Goal: Information Seeking & Learning: Learn about a topic

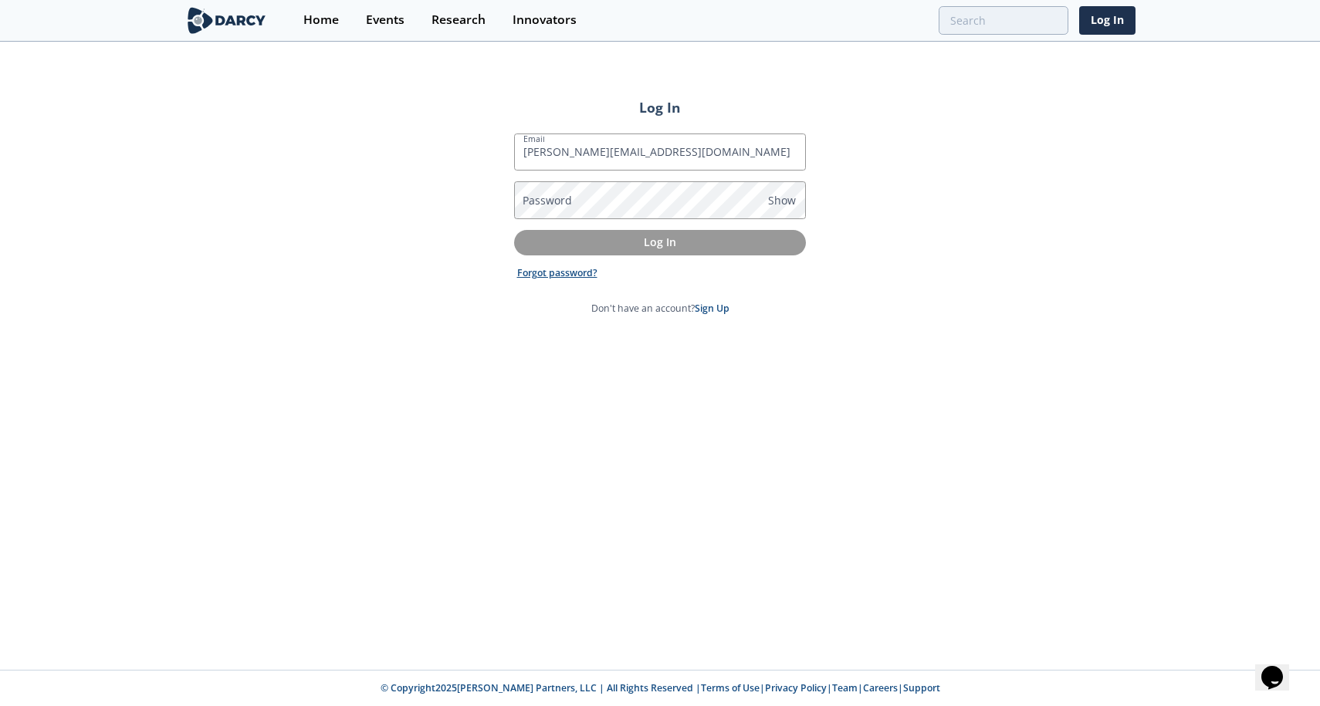
click at [572, 274] on link "Forgot password?" at bounding box center [557, 273] width 80 height 14
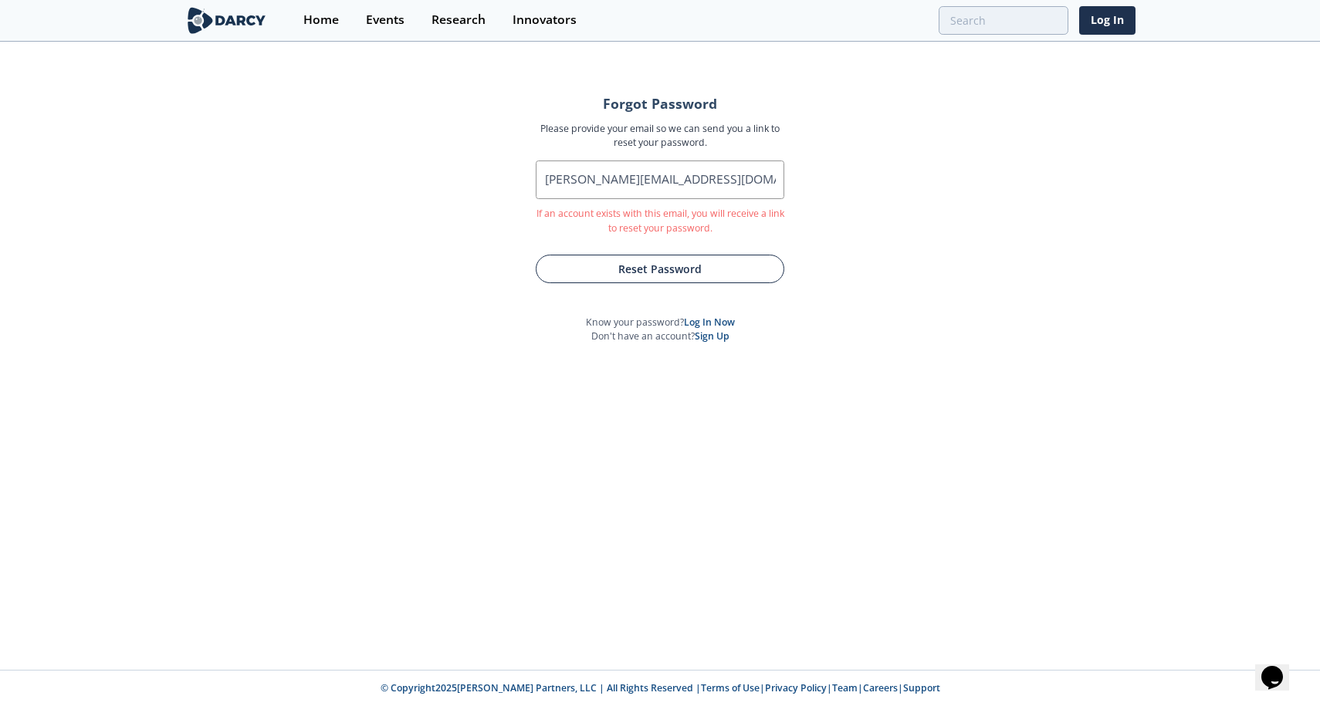
click at [654, 270] on button "Reset Password" at bounding box center [660, 269] width 249 height 29
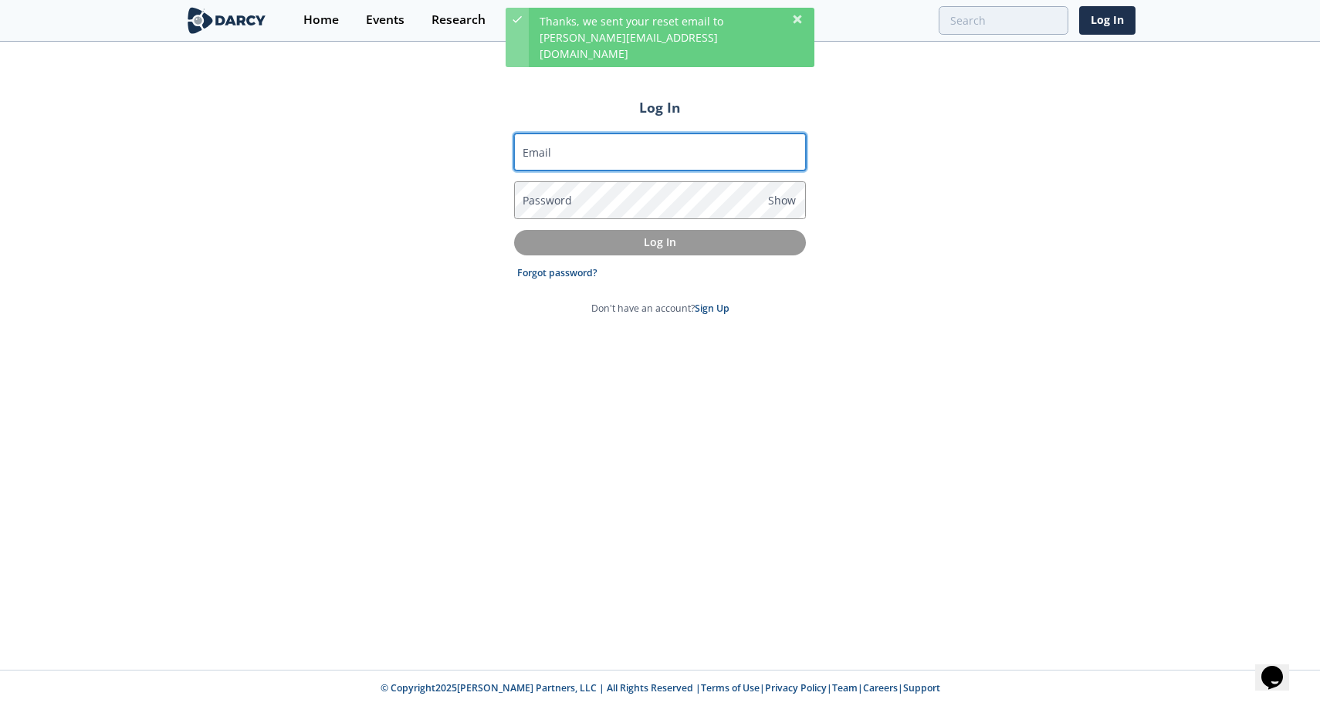
type input "c"
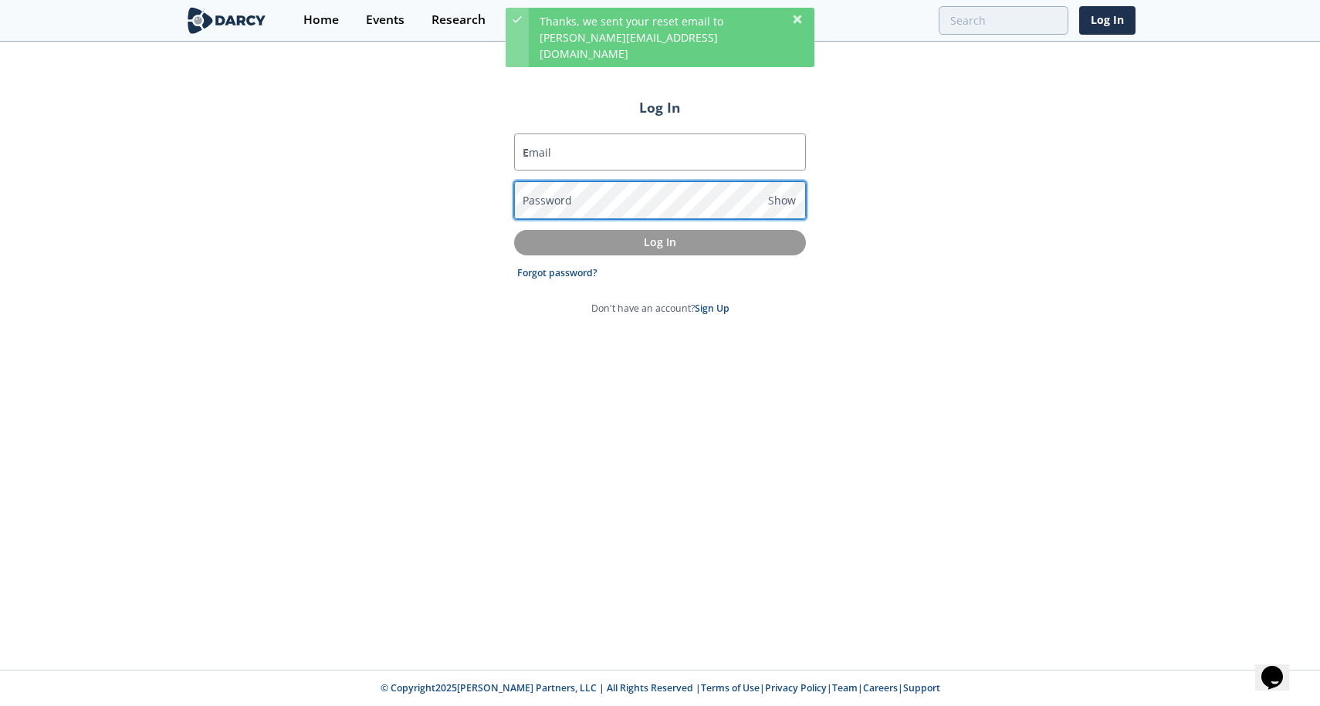
click at [660, 243] on button "Log In" at bounding box center [660, 242] width 292 height 25
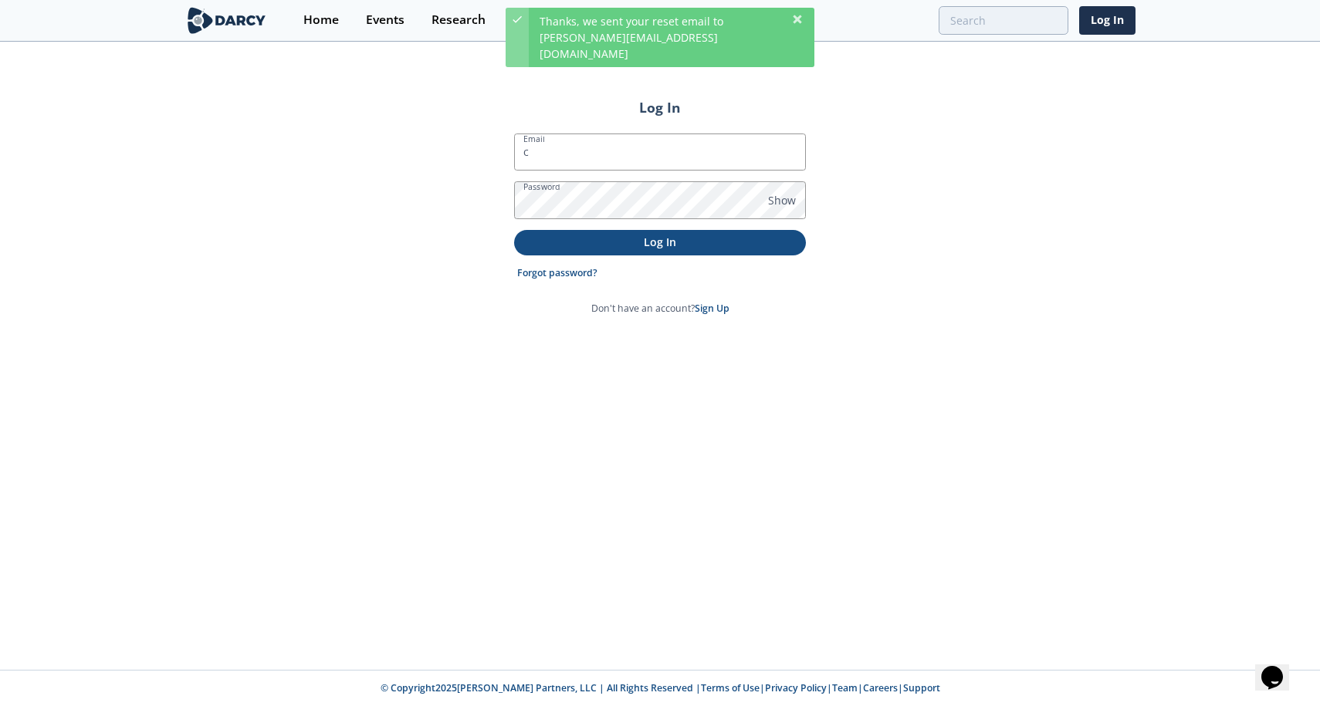
click at [669, 246] on p "Log In" at bounding box center [660, 242] width 270 height 16
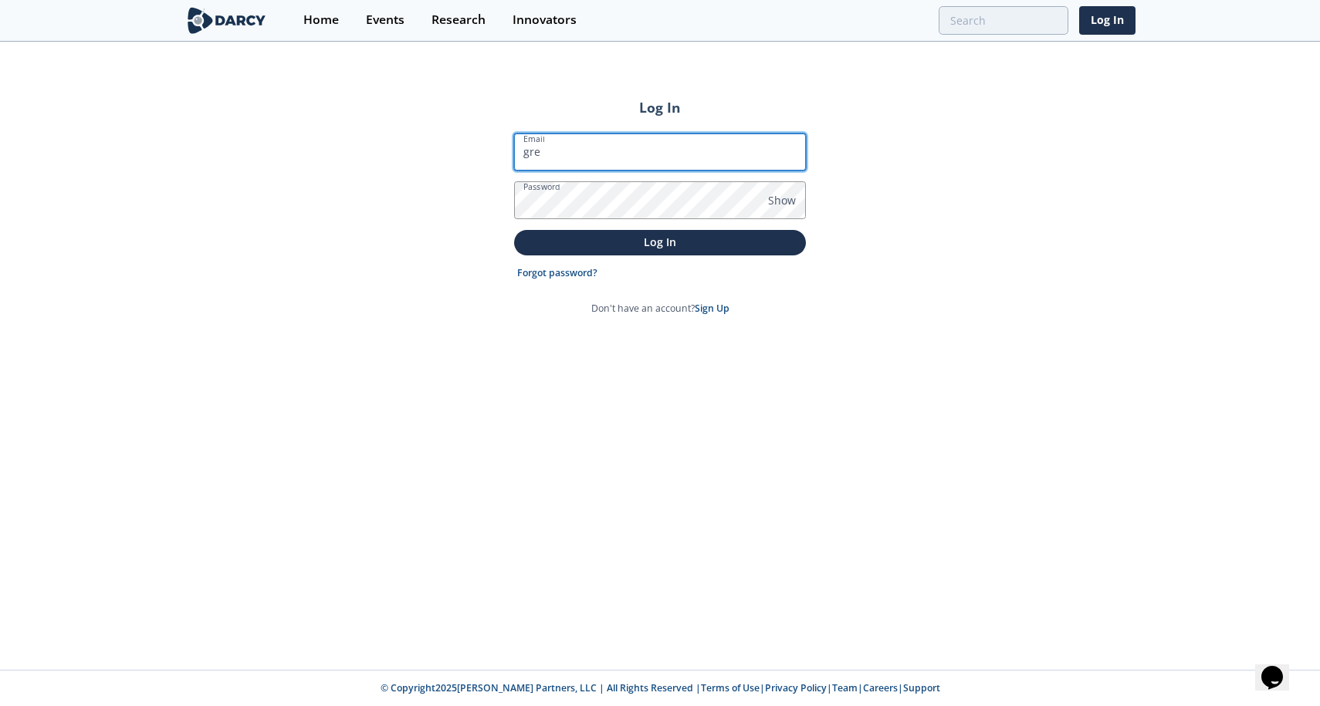
type input "greg"
type input "greg@pagello.com"
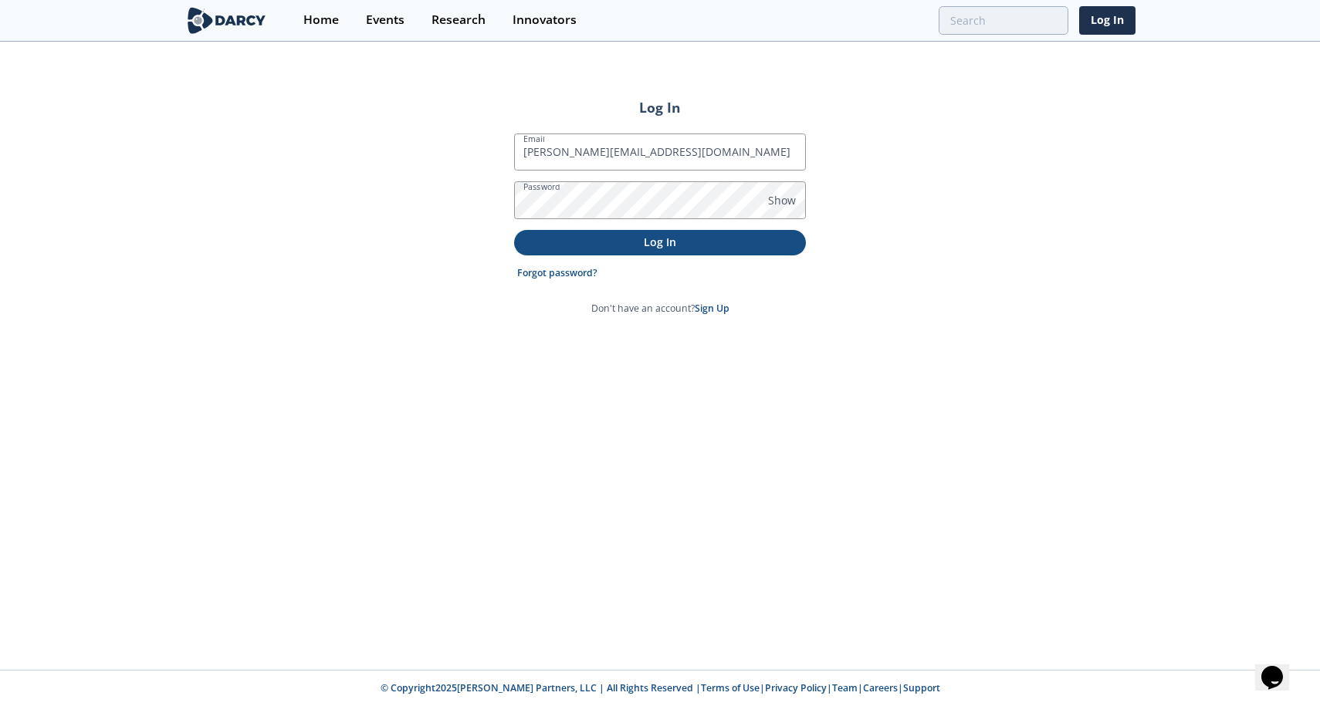
click at [662, 240] on p "Log In" at bounding box center [660, 242] width 270 height 16
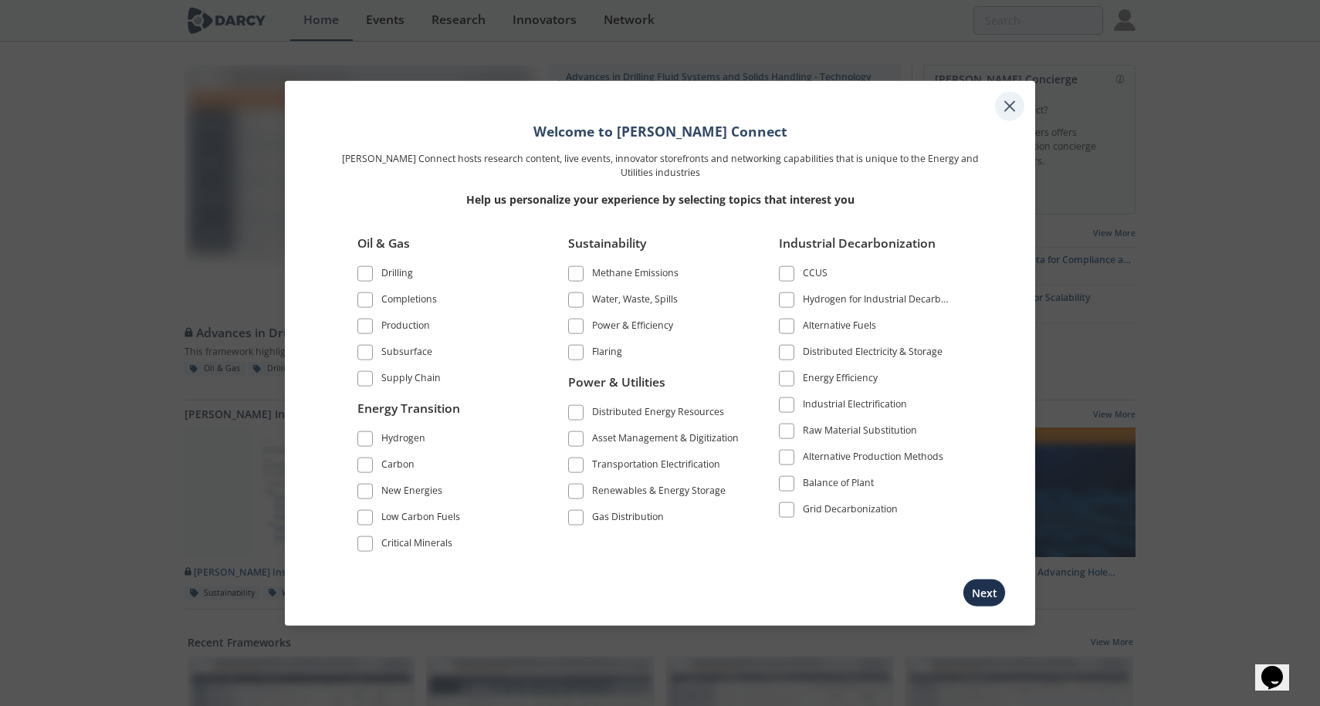
click at [1011, 109] on icon at bounding box center [1009, 105] width 9 height 9
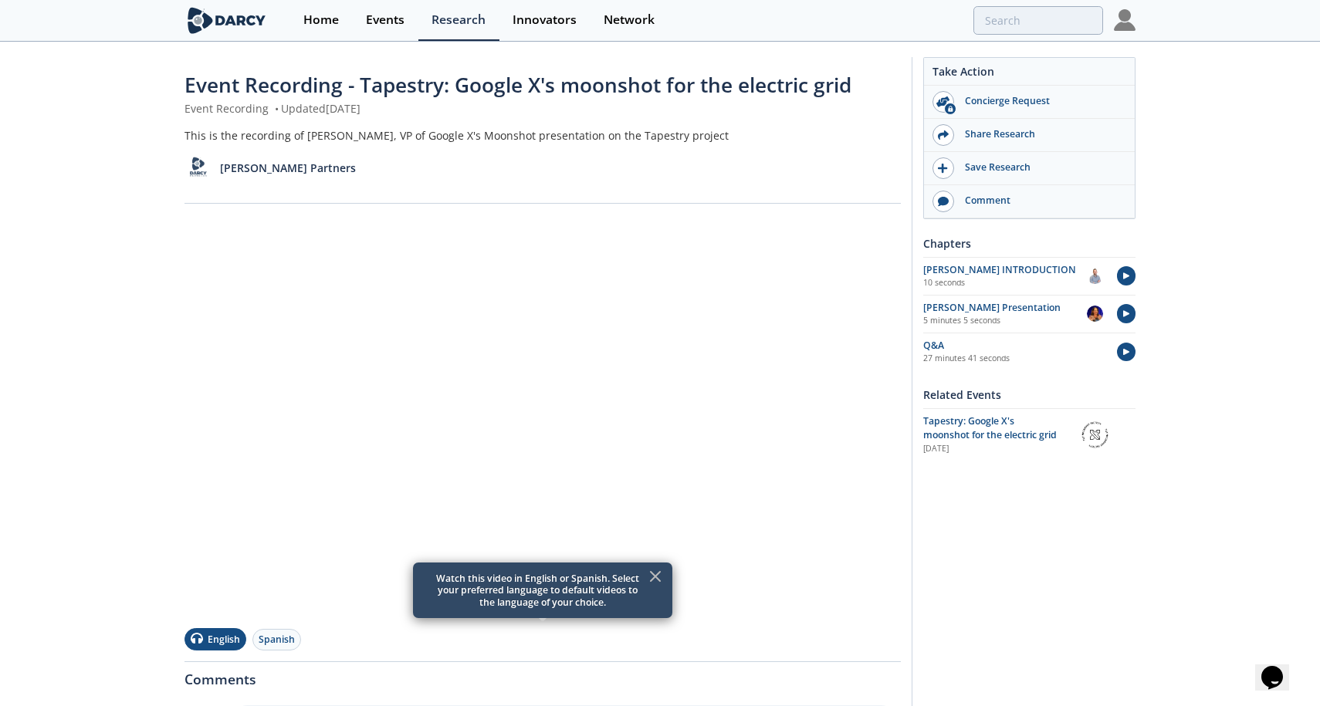
click at [657, 575] on icon at bounding box center [655, 576] width 9 height 9
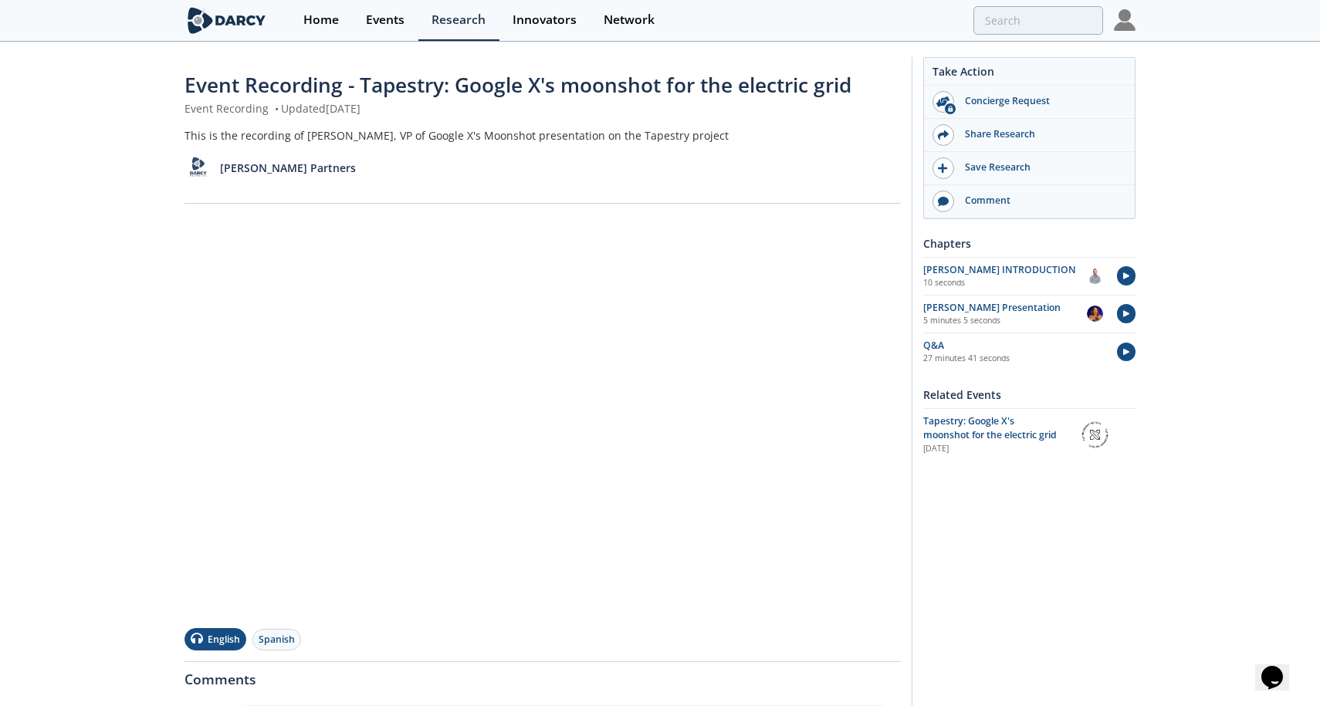
drag, startPoint x: 303, startPoint y: 135, endPoint x: 386, endPoint y: 143, distance: 83.0
click at [386, 143] on div "This is the recording of [PERSON_NAME], VP of Google X's Moonshot presentation …" at bounding box center [543, 135] width 716 height 16
click at [381, 141] on div "This is the recording of [PERSON_NAME], VP of Google X's Moonshot presentation …" at bounding box center [543, 135] width 716 height 16
drag, startPoint x: 385, startPoint y: 138, endPoint x: 305, endPoint y: 134, distance: 80.4
click at [305, 134] on div "This is the recording of [PERSON_NAME], VP of Google X's Moonshot presentation …" at bounding box center [543, 135] width 716 height 16
